Goal: Information Seeking & Learning: Learn about a topic

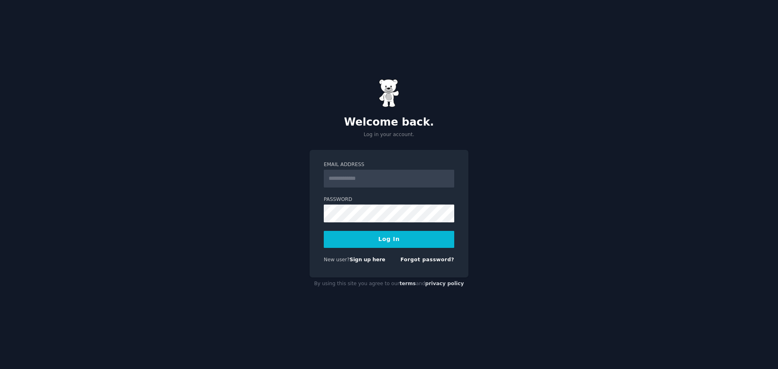
type input "**********"
click at [376, 239] on button "Log In" at bounding box center [389, 239] width 130 height 17
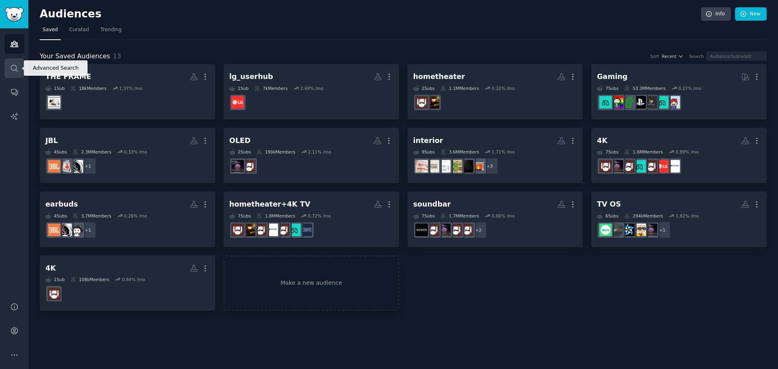
click at [15, 67] on icon "Sidebar" at bounding box center [14, 68] width 9 height 9
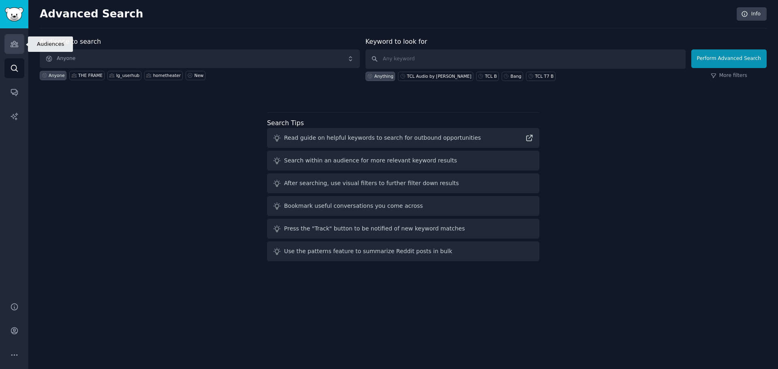
click at [14, 47] on icon "Sidebar" at bounding box center [14, 44] width 7 height 6
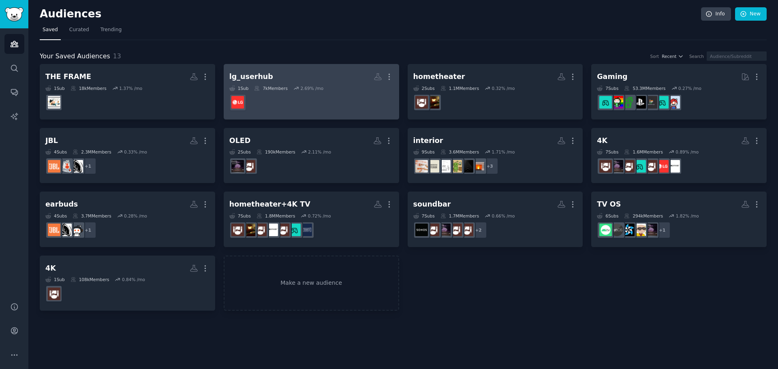
click at [308, 93] on dd at bounding box center [311, 102] width 164 height 23
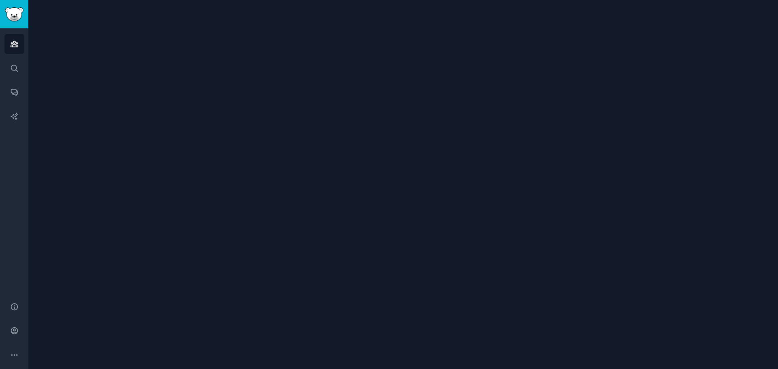
click at [308, 93] on div at bounding box center [402, 184] width 749 height 369
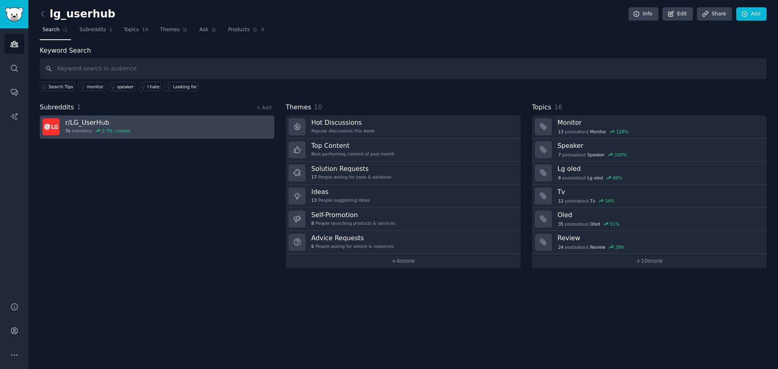
click at [125, 131] on div "2.7 % / month" at bounding box center [116, 131] width 29 height 6
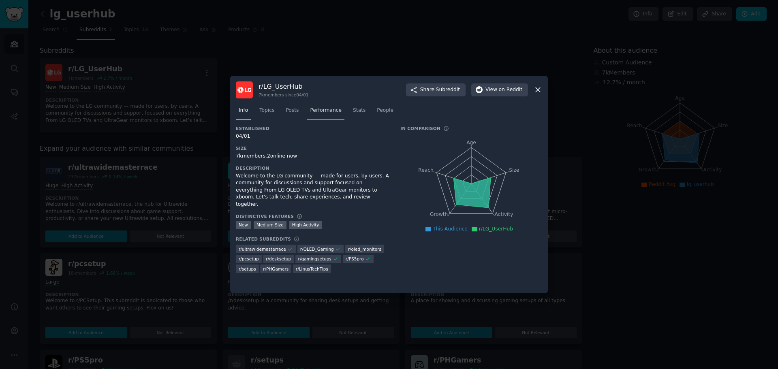
click at [329, 112] on span "Performance" at bounding box center [326, 110] width 32 height 7
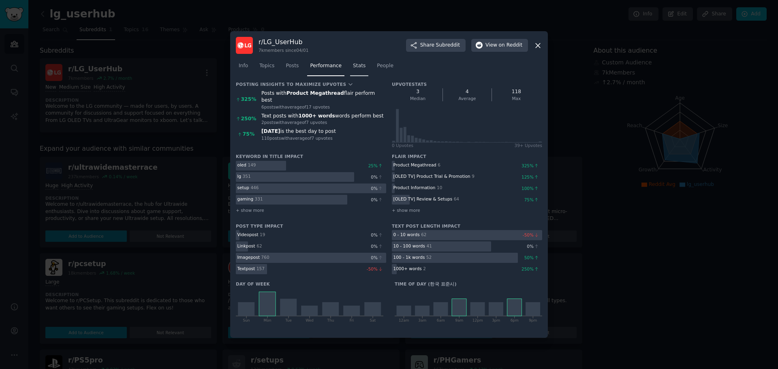
click at [350, 67] on link "Stats" at bounding box center [359, 68] width 18 height 17
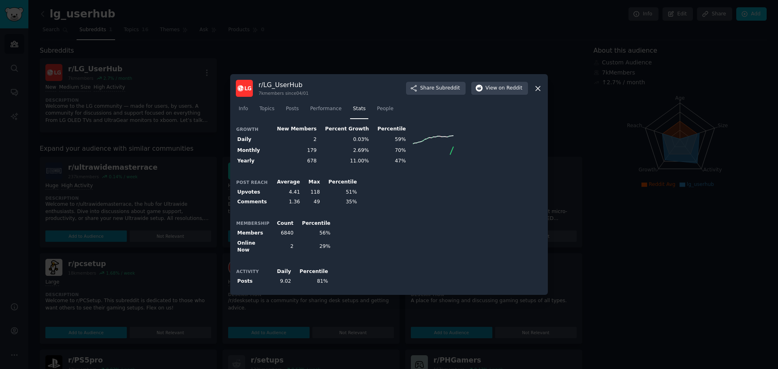
click at [540, 91] on icon at bounding box center [538, 88] width 9 height 9
